Goal: Find specific page/section: Find specific page/section

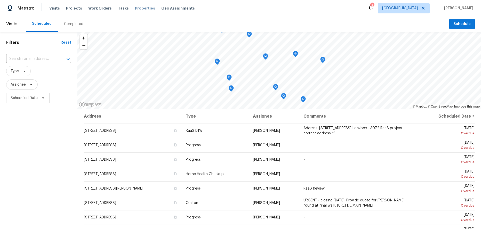
click at [139, 10] on span "Properties" at bounding box center [145, 8] width 20 height 5
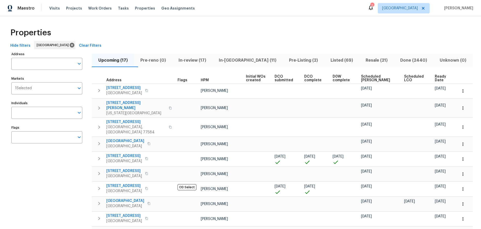
click at [249, 61] on span "In-reno (11)" at bounding box center [248, 60] width 64 height 7
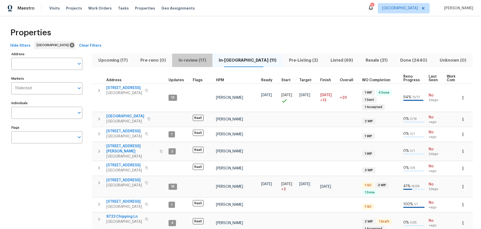
click at [193, 61] on span "In-review (17)" at bounding box center [192, 60] width 34 height 7
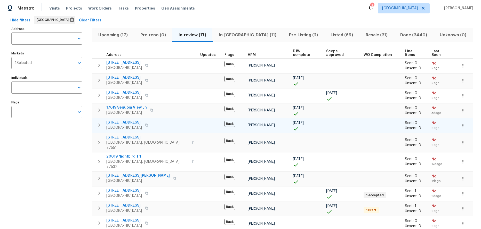
scroll to position [24, 0]
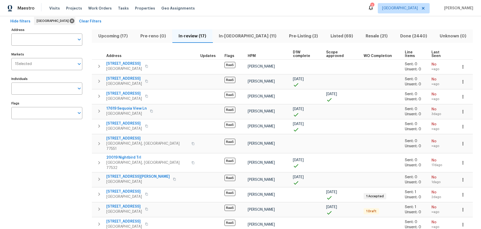
click at [227, 37] on span "In-reno (11)" at bounding box center [248, 36] width 64 height 7
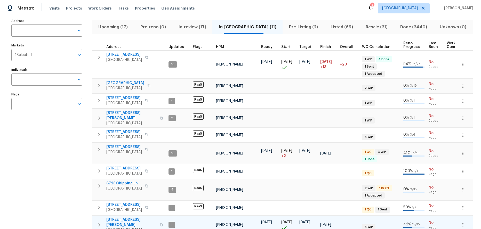
scroll to position [37, 0]
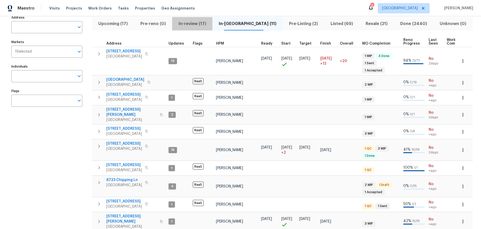
click at [205, 23] on span "In-review (17)" at bounding box center [192, 23] width 34 height 7
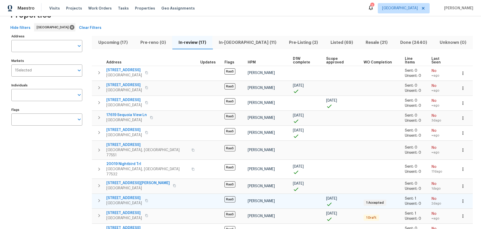
scroll to position [18, 0]
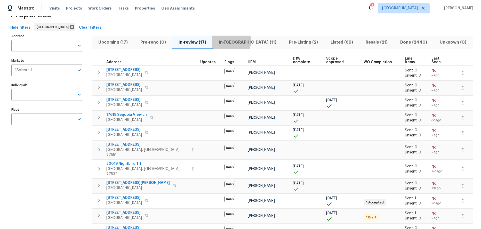
click at [231, 41] on span "In-reno (11)" at bounding box center [248, 42] width 64 height 7
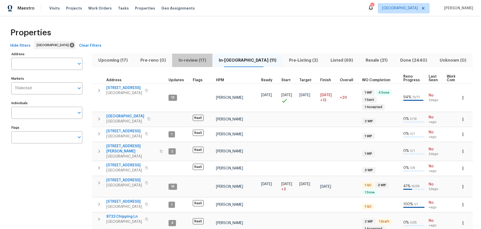
click at [209, 61] on span "In-review (17)" at bounding box center [192, 60] width 34 height 7
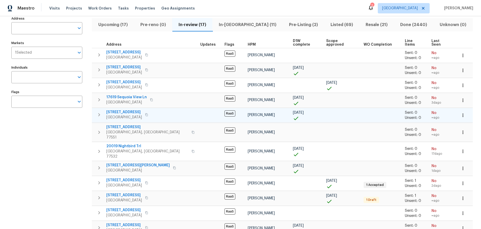
scroll to position [36, 0]
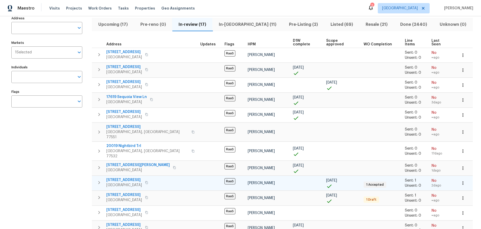
click at [135, 178] on span "3334 Woodbriar Dr" at bounding box center [124, 180] width 36 height 5
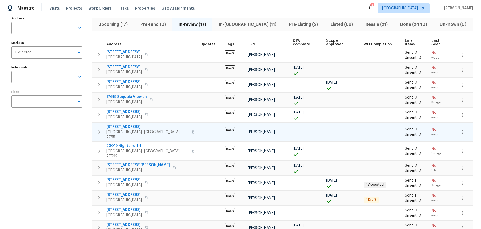
click at [122, 125] on span "5126 Avenue O" at bounding box center [147, 127] width 82 height 5
click at [126, 223] on span "2511 Peaceful Valley Dr" at bounding box center [124, 225] width 36 height 5
